Goal: Transaction & Acquisition: Book appointment/travel/reservation

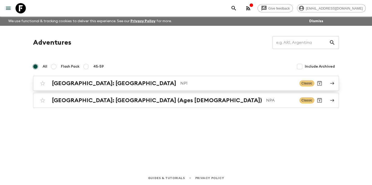
click at [160, 87] on div "[GEOGRAPHIC_DATA]: [GEOGRAPHIC_DATA] NP1 Classic" at bounding box center [175, 83] width 277 height 10
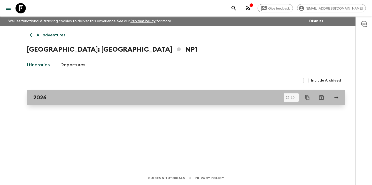
click at [72, 98] on div "2026" at bounding box center [180, 97] width 295 height 7
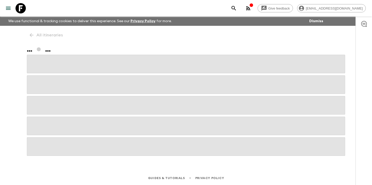
click at [72, 98] on span at bounding box center [186, 105] width 318 height 19
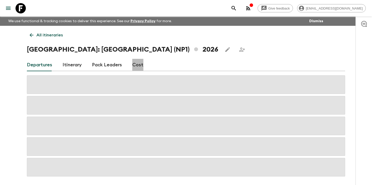
click at [137, 67] on link "Cost" at bounding box center [137, 65] width 11 height 12
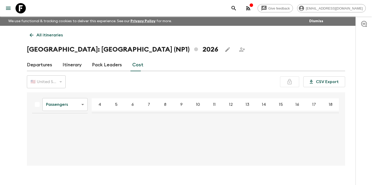
click at [99, 103] on p "4" at bounding box center [99, 104] width 3 height 6
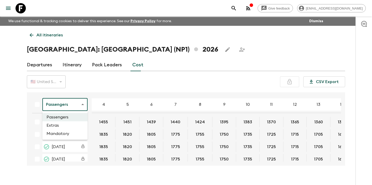
click at [84, 104] on body "Give feedback [EMAIL_ADDRESS][DOMAIN_NAME] We use functional & tracking cookies…" at bounding box center [186, 97] width 372 height 194
click at [65, 127] on li "Extras" at bounding box center [64, 125] width 45 height 8
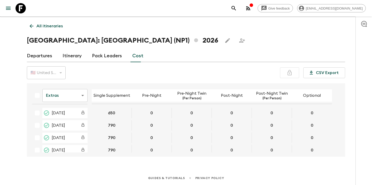
scroll to position [9, 0]
click at [43, 54] on link "Departures" at bounding box center [39, 56] width 25 height 12
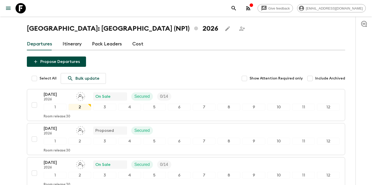
scroll to position [20, 0]
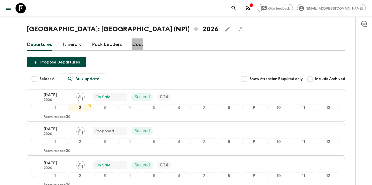
click at [136, 47] on link "Cost" at bounding box center [137, 44] width 11 height 12
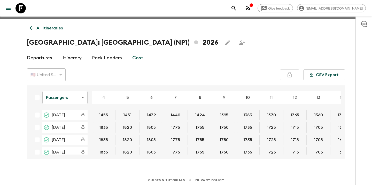
click at [134, 60] on link "Cost" at bounding box center [137, 58] width 11 height 12
click at [73, 57] on link "Itinerary" at bounding box center [71, 58] width 19 height 12
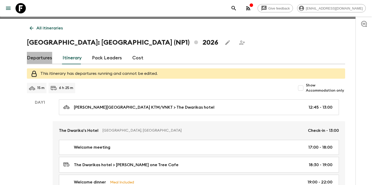
click at [35, 58] on link "Departures" at bounding box center [39, 58] width 25 height 12
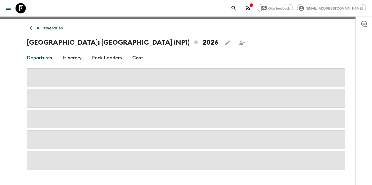
click at [136, 60] on link "Cost" at bounding box center [137, 58] width 11 height 12
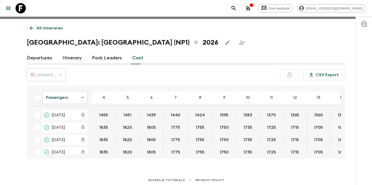
click at [60, 76] on div "🇺🇸 United States Dollar (USD)" at bounding box center [46, 75] width 39 height 14
click at [58, 74] on div "🇺🇸 United States Dollar (USD)" at bounding box center [46, 75] width 39 height 14
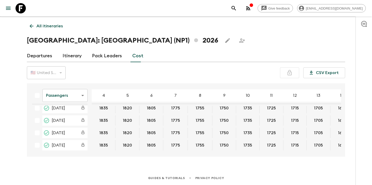
scroll to position [9, 0]
click at [103, 58] on link "Pack Leaders" at bounding box center [107, 56] width 30 height 12
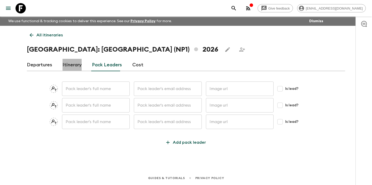
click at [75, 65] on link "Itinerary" at bounding box center [71, 65] width 19 height 12
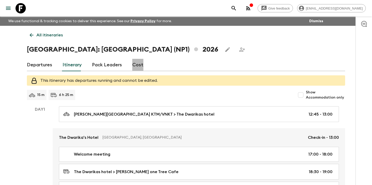
click at [137, 67] on link "Cost" at bounding box center [137, 65] width 11 height 12
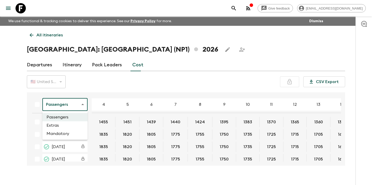
click at [78, 102] on body "Give feedback [EMAIL_ADDRESS][DOMAIN_NAME] We use functional & tracking cookies…" at bounding box center [186, 97] width 372 height 194
click at [60, 127] on li "Extras" at bounding box center [64, 125] width 45 height 8
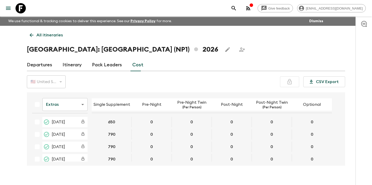
click at [117, 122] on button "650" at bounding box center [112, 122] width 20 height 10
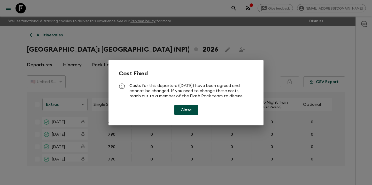
click at [187, 111] on button "Close" at bounding box center [185, 110] width 23 height 10
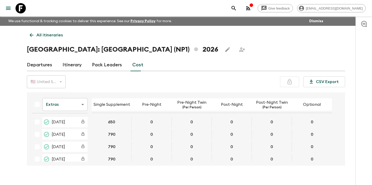
click at [117, 134] on button "790" at bounding box center [112, 134] width 20 height 10
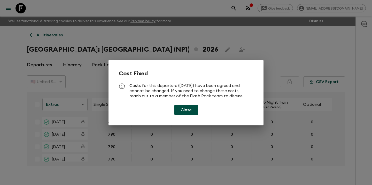
click at [184, 111] on button "Close" at bounding box center [185, 110] width 23 height 10
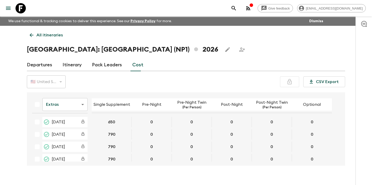
click at [112, 123] on button "650" at bounding box center [112, 122] width 20 height 10
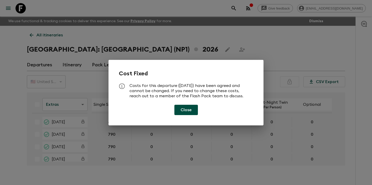
click at [179, 112] on button "Close" at bounding box center [185, 110] width 23 height 10
